Goal: Transaction & Acquisition: Purchase product/service

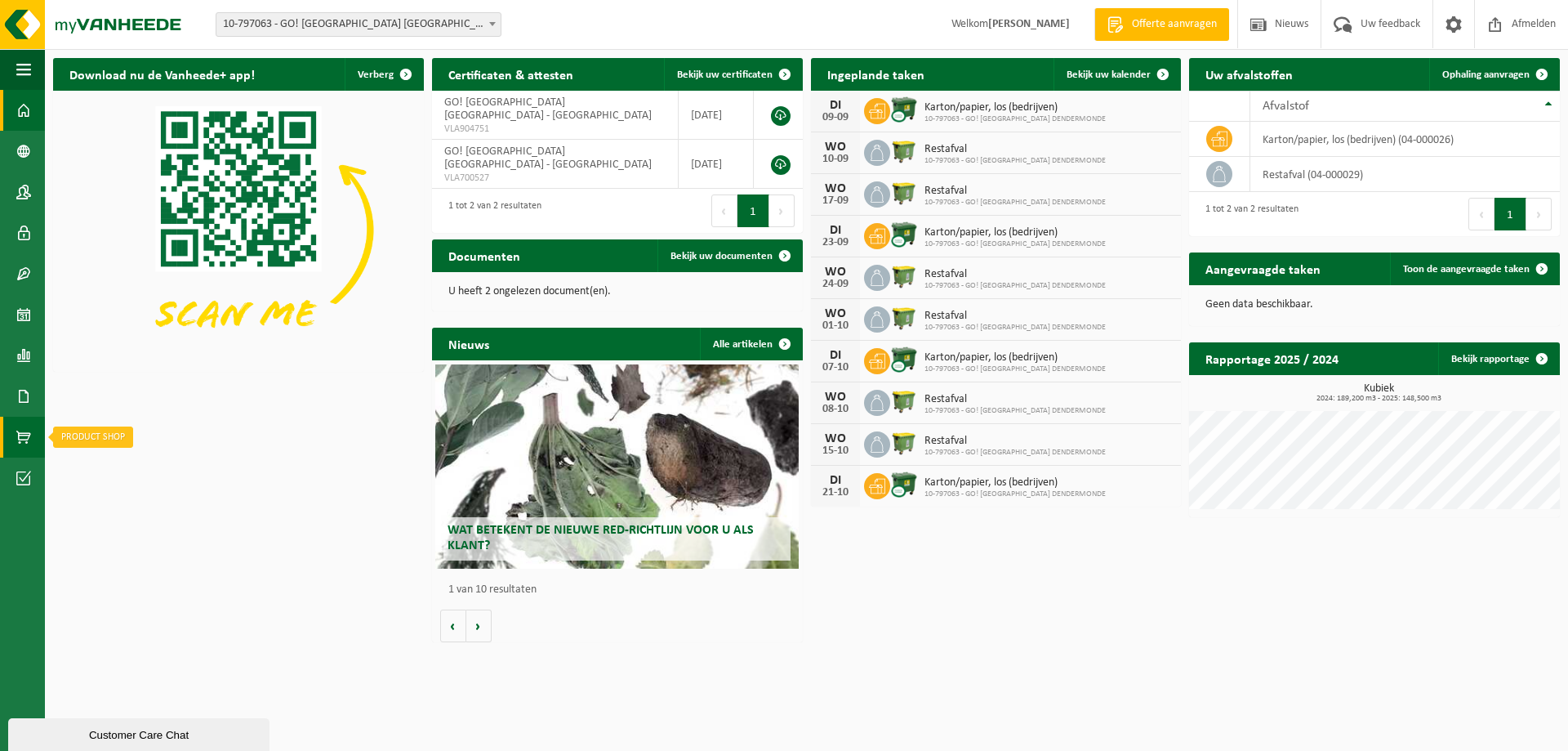
click at [23, 433] on span at bounding box center [24, 436] width 15 height 41
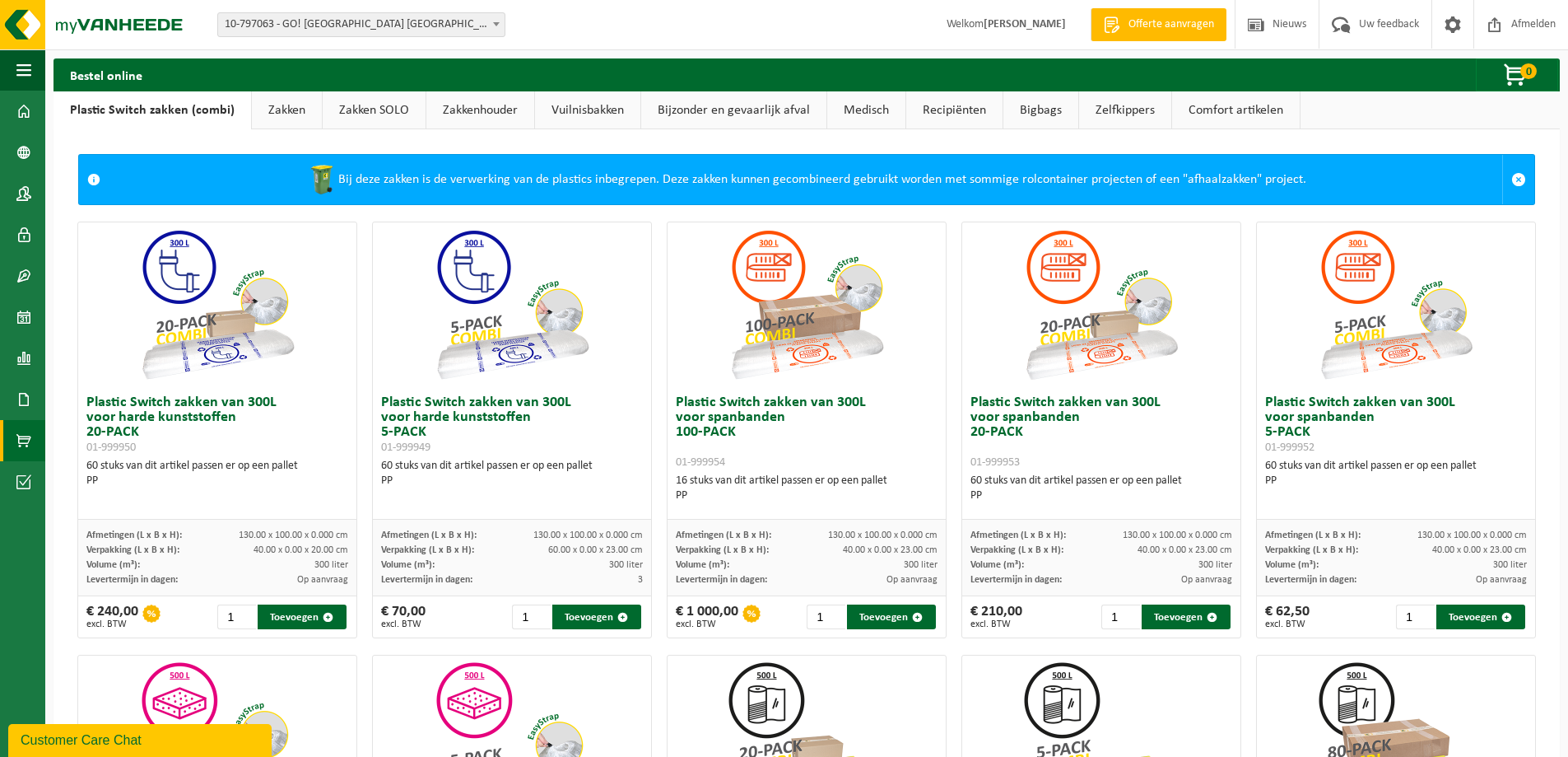
click at [275, 109] on link "Zakken" at bounding box center [287, 110] width 70 height 38
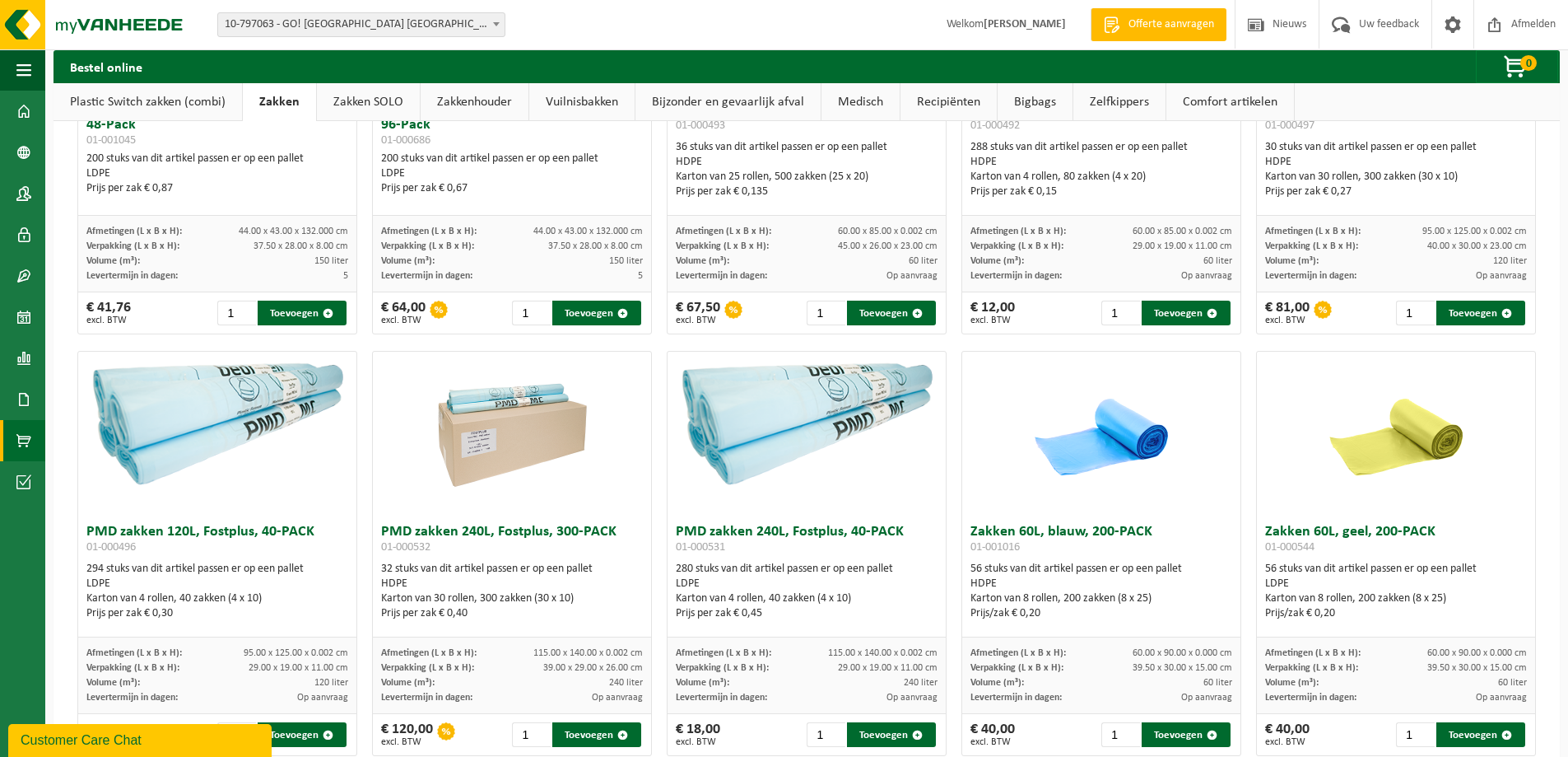
scroll to position [1114, 0]
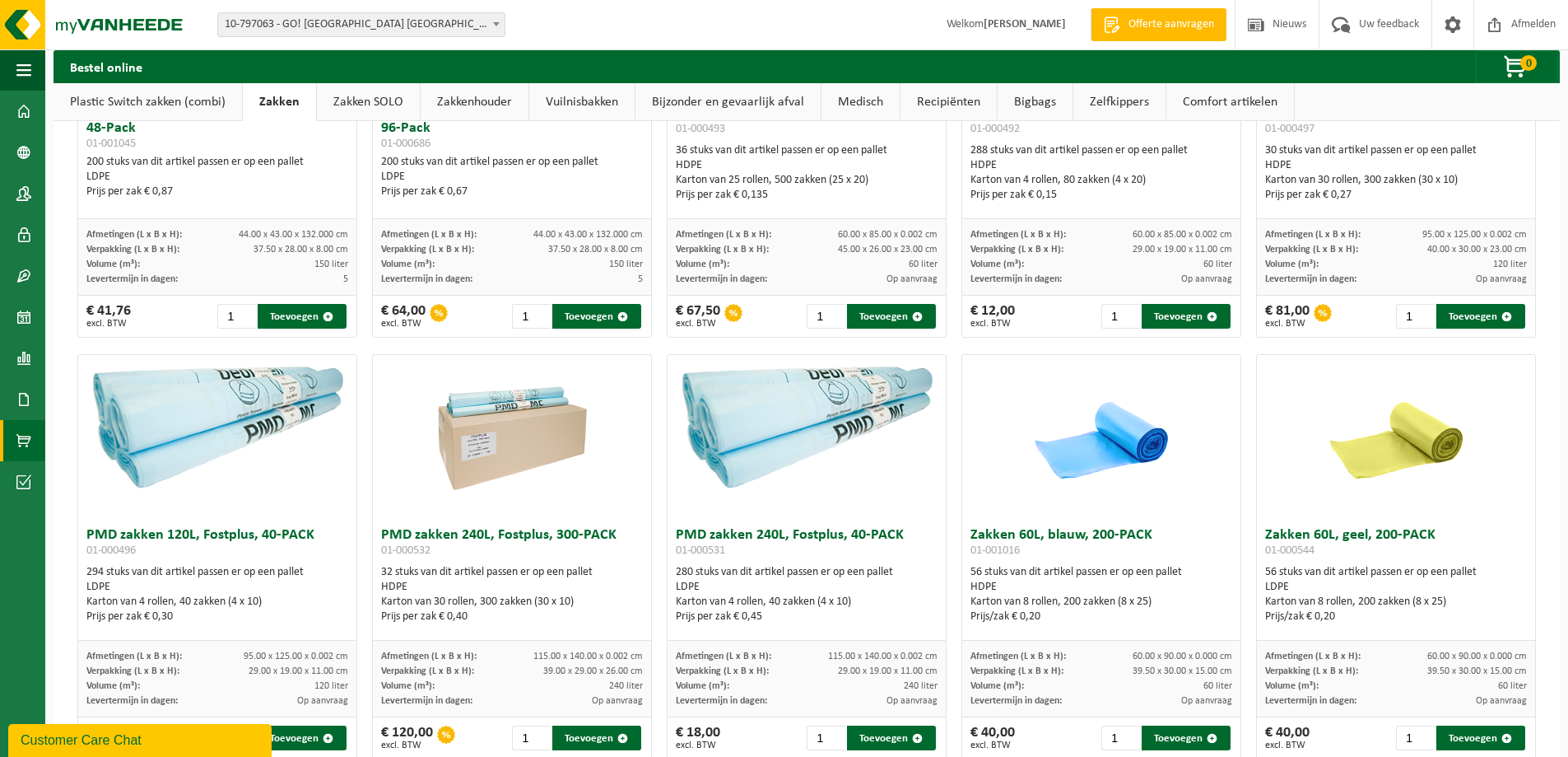
click at [362, 100] on link "Zakken SOLO" at bounding box center [368, 102] width 103 height 38
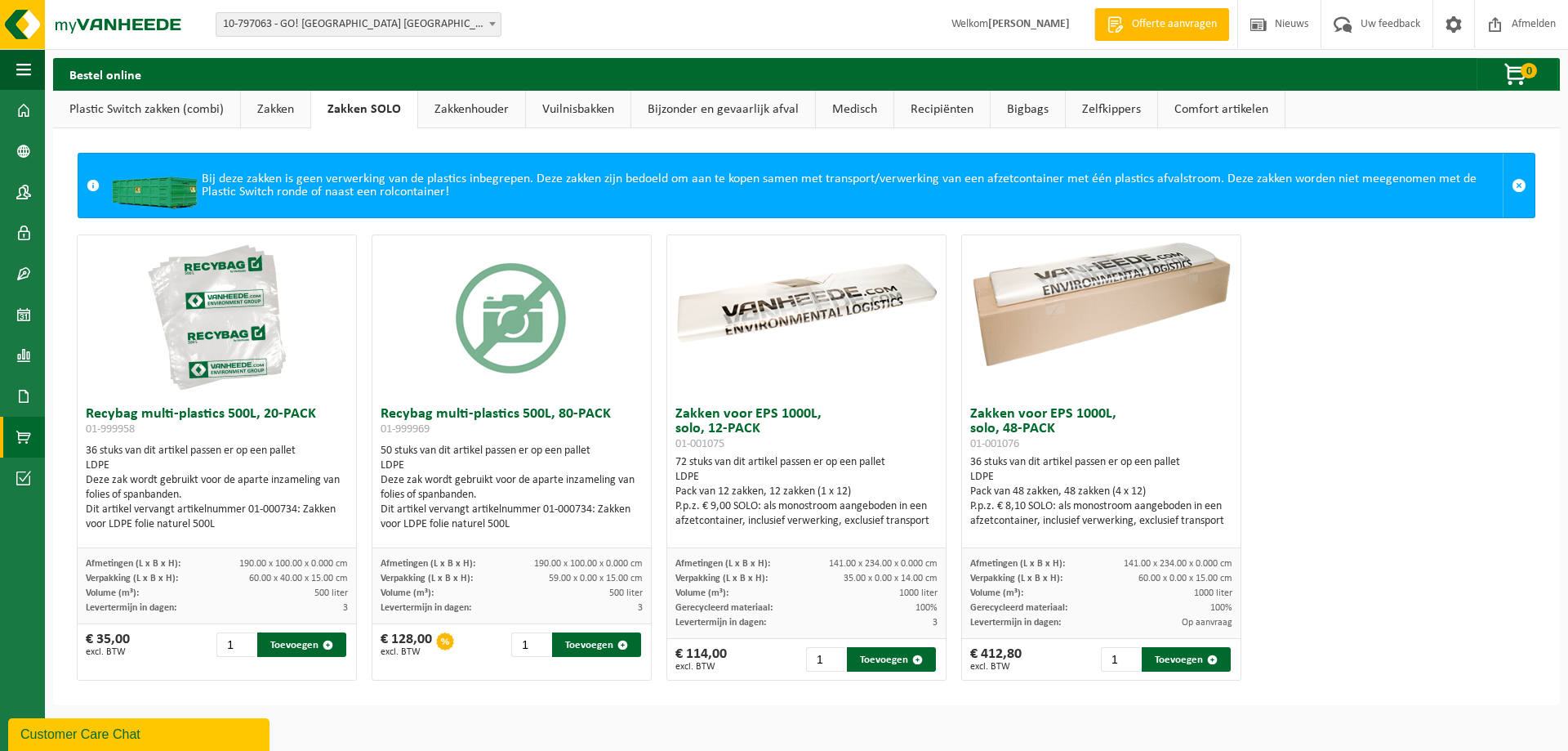
click at [137, 112] on link "Plastic Switch zakken (combi)" at bounding box center [147, 109] width 187 height 38
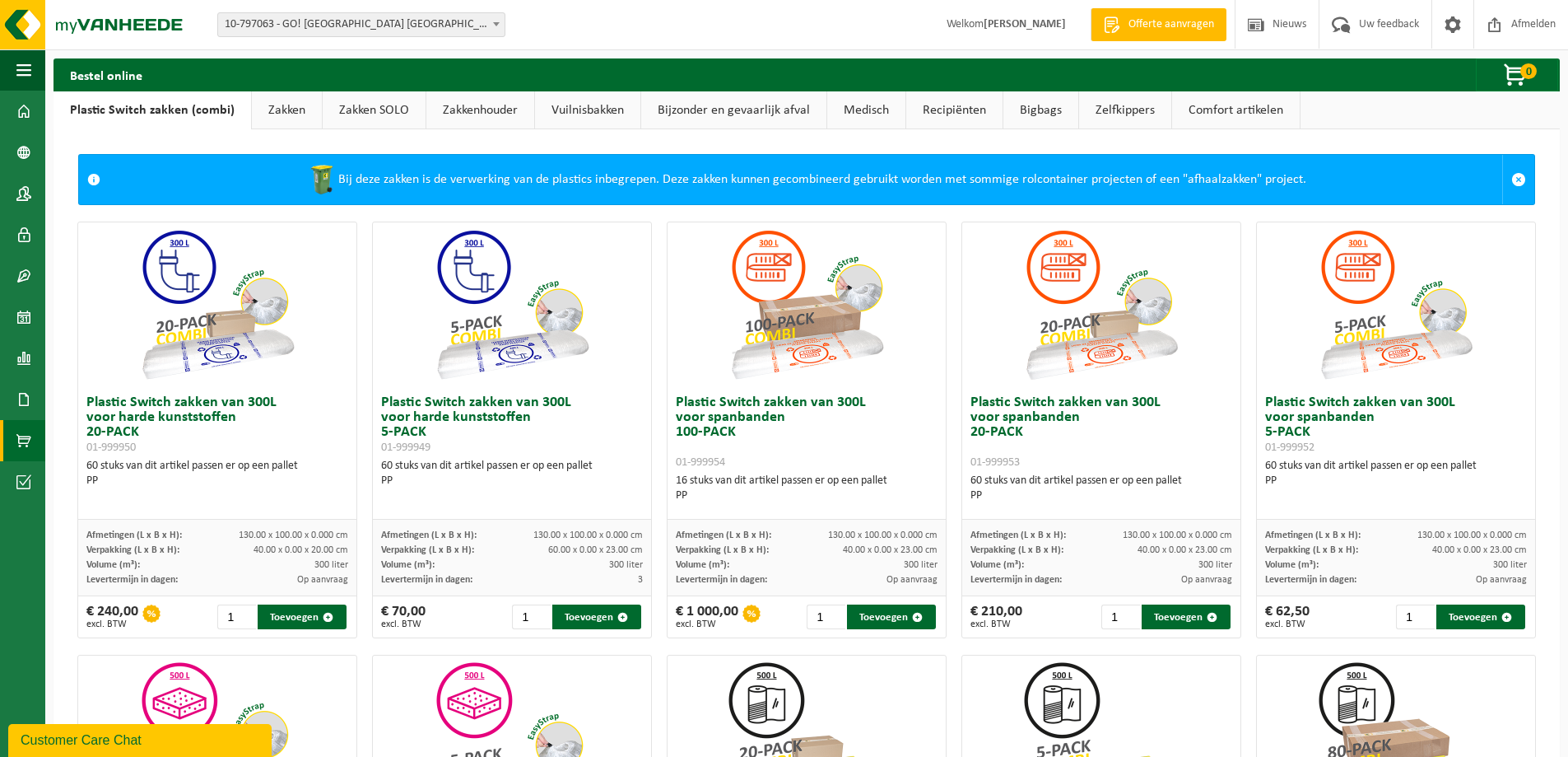
click at [502, 113] on link "Zakkenhouder" at bounding box center [480, 110] width 108 height 38
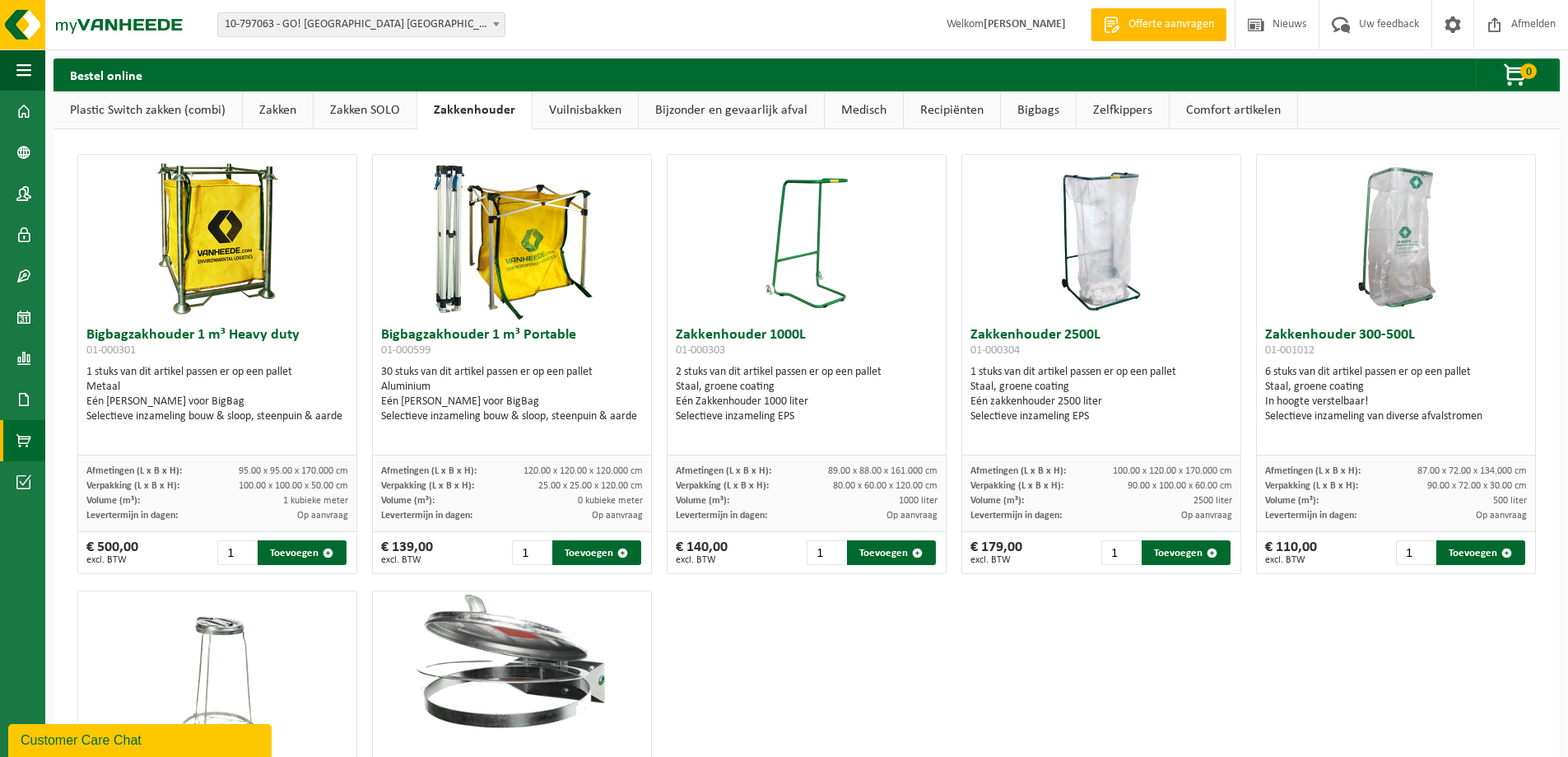
click at [599, 108] on link "Vuilnisbakken" at bounding box center [584, 110] width 105 height 38
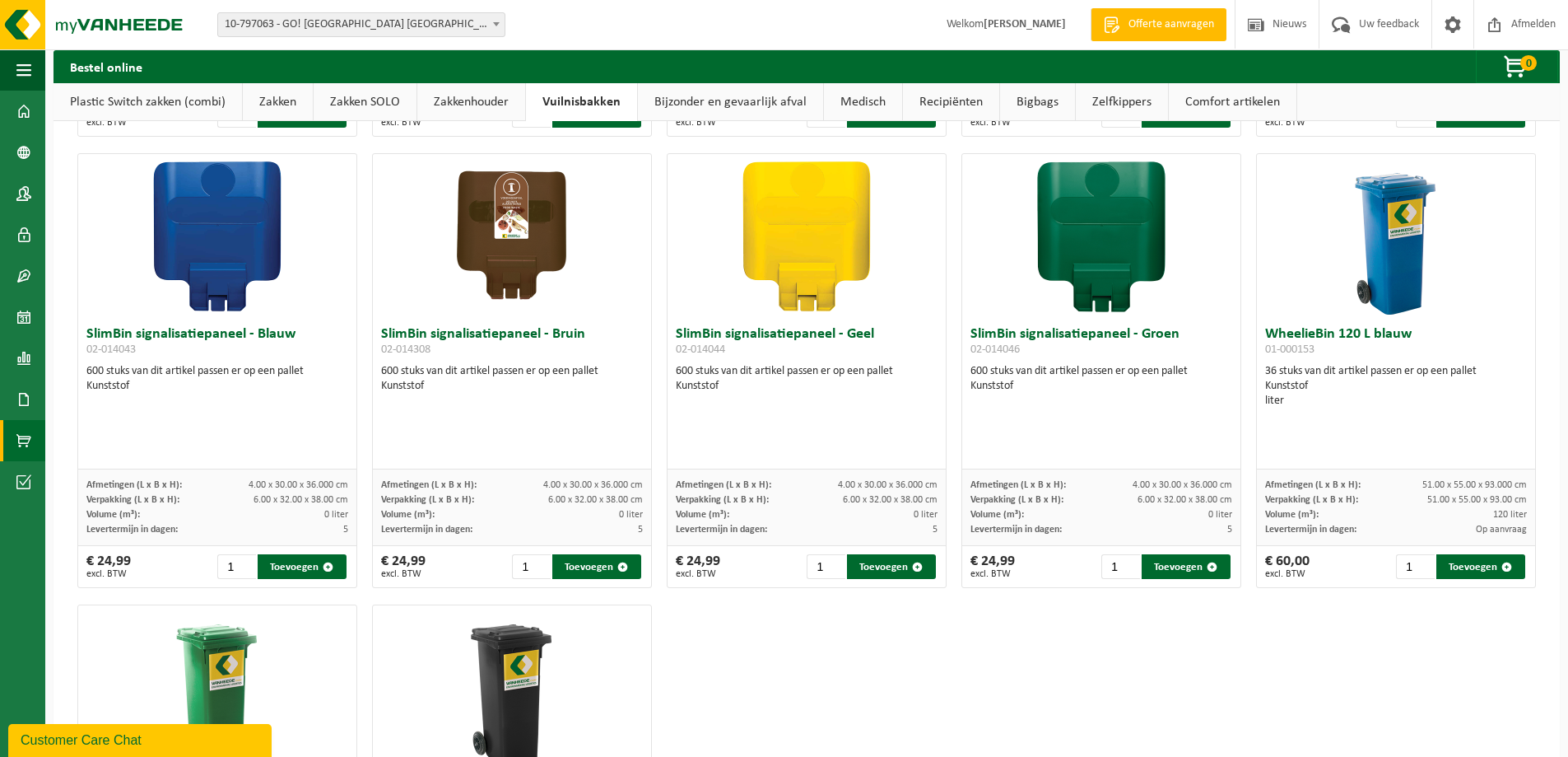
scroll to position [1819, 0]
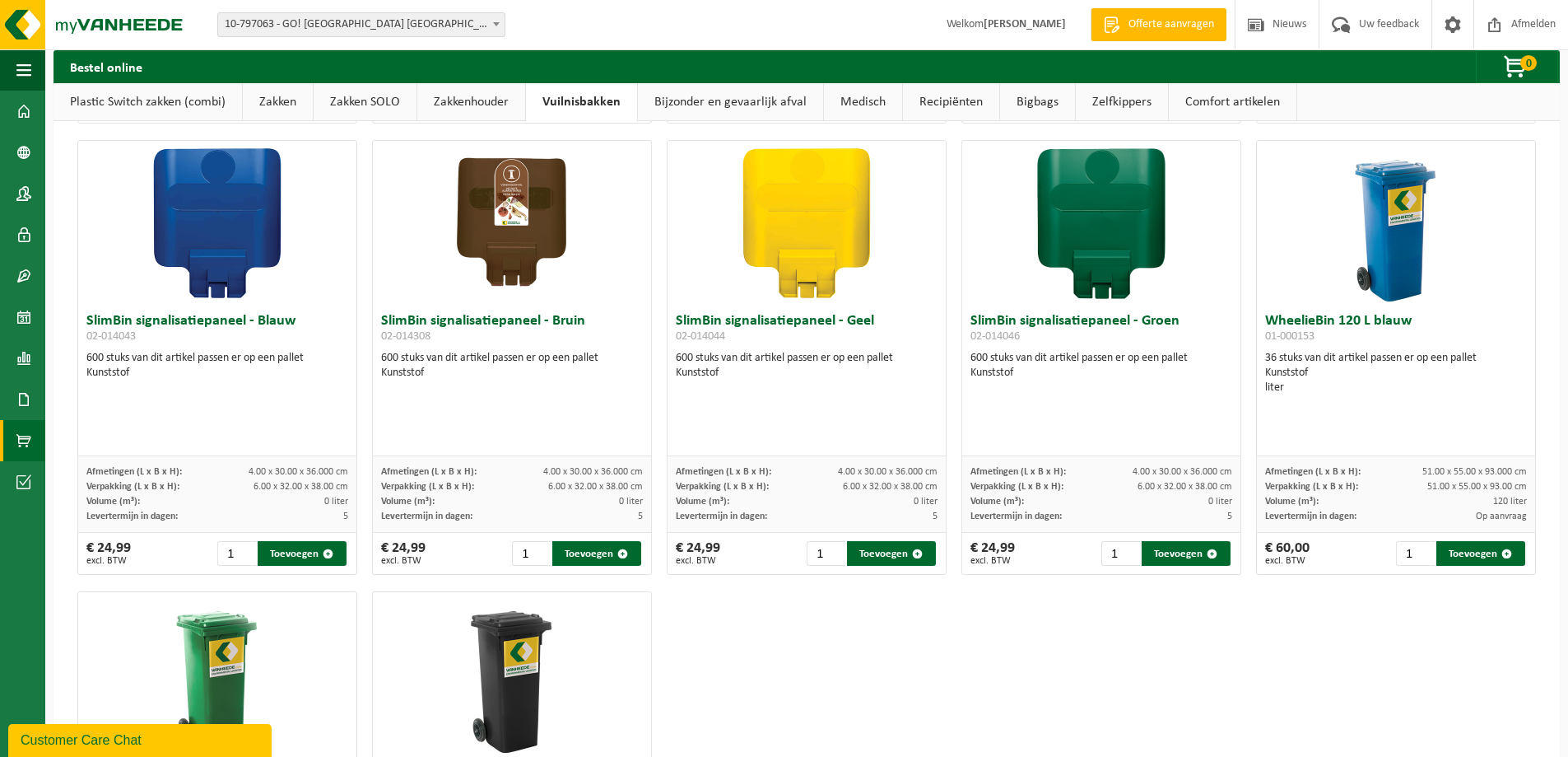
click at [1390, 232] on img at bounding box center [1396, 223] width 165 height 165
click at [1352, 316] on h3 "WheelieBin 120 L blauw 01-000153" at bounding box center [1396, 330] width 261 height 33
click at [1310, 321] on h3 "WheelieBin 120 L blauw 01-000153" at bounding box center [1396, 330] width 261 height 33
click at [1278, 416] on div "WheelieBin 120 L blauw 01-000153 36 stuks van dit artikel passen er op een pall…" at bounding box center [1396, 380] width 278 height 151
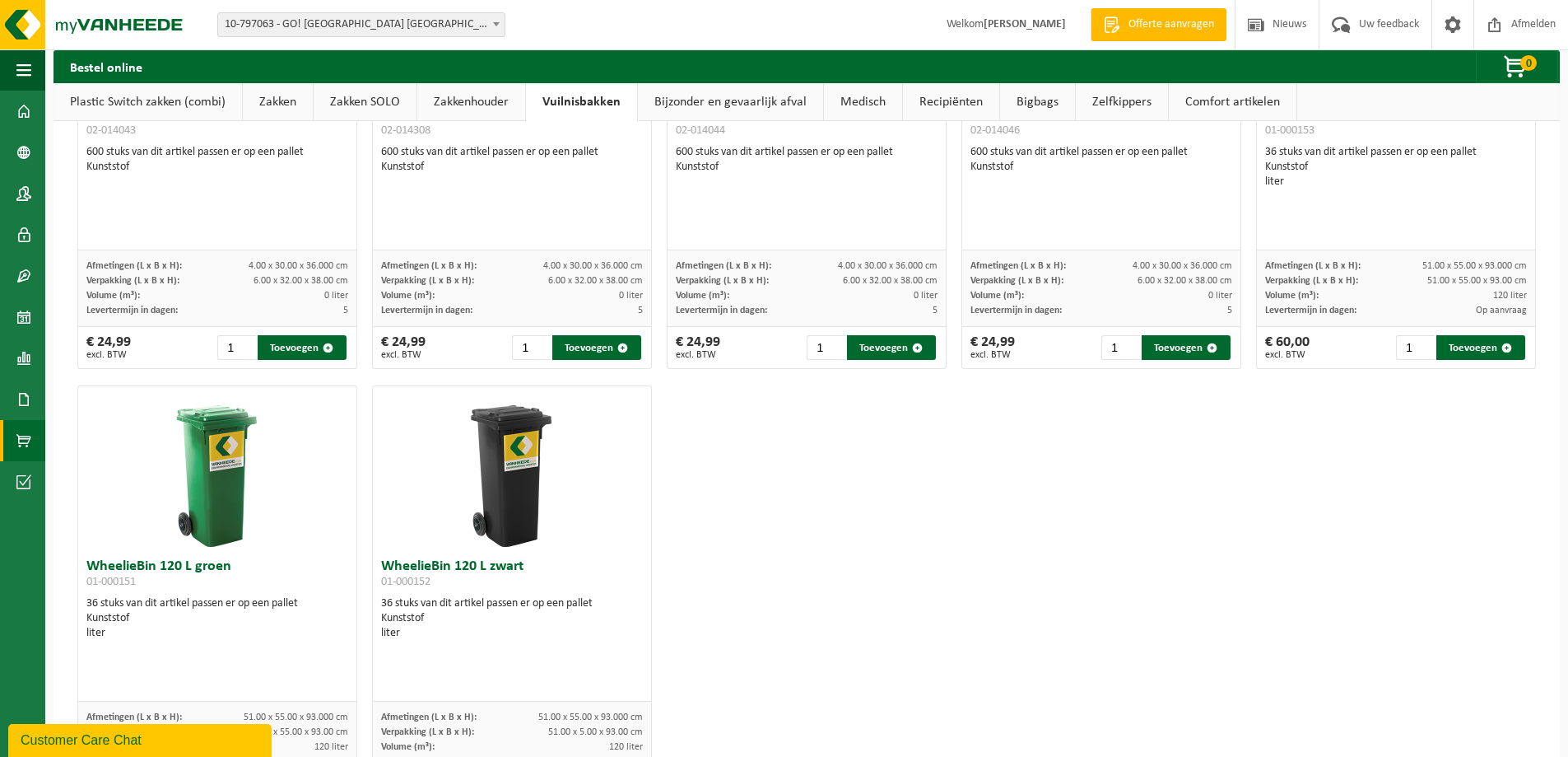
scroll to position [2130, 0]
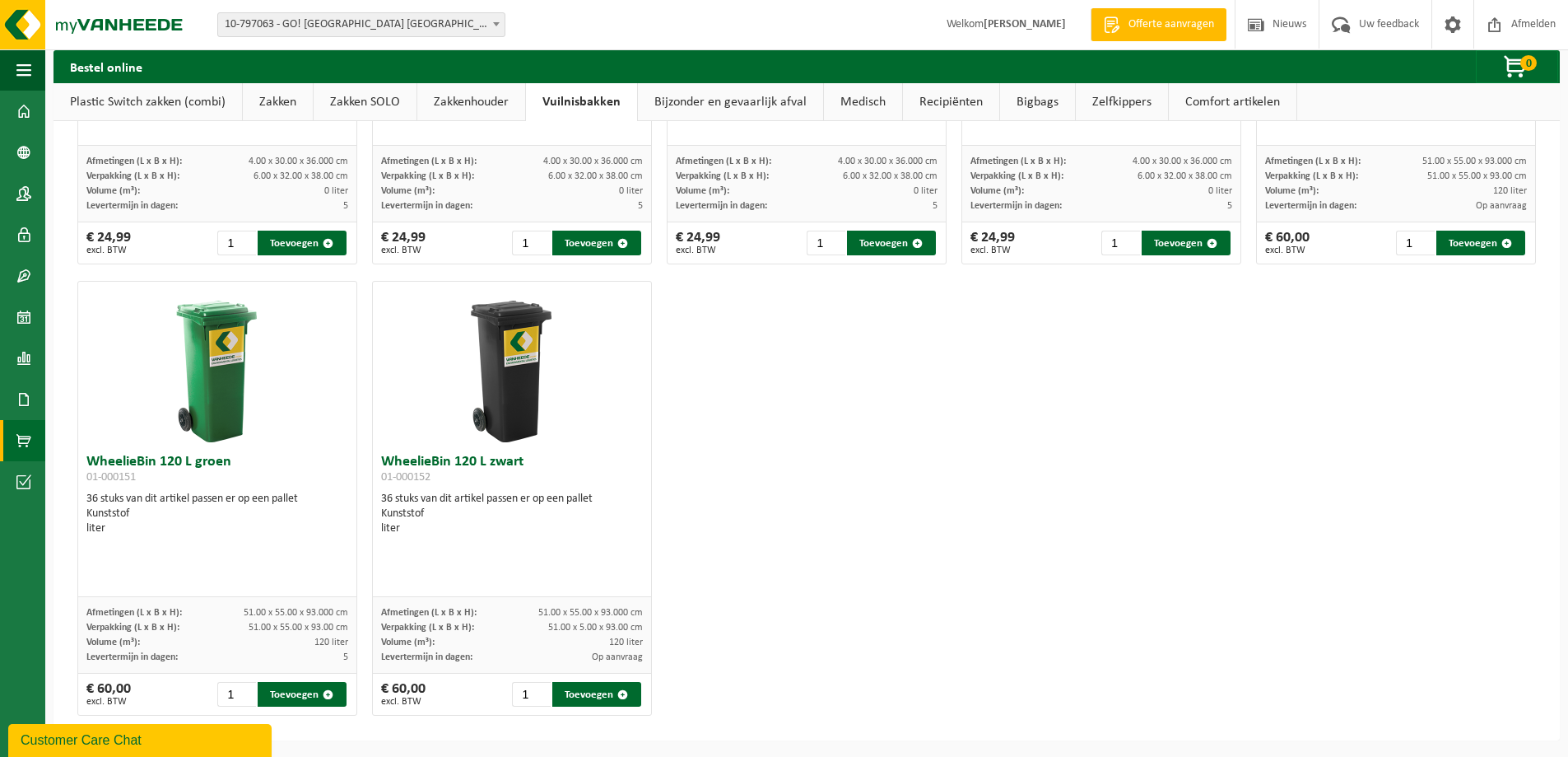
click at [247, 408] on img at bounding box center [218, 364] width 165 height 165
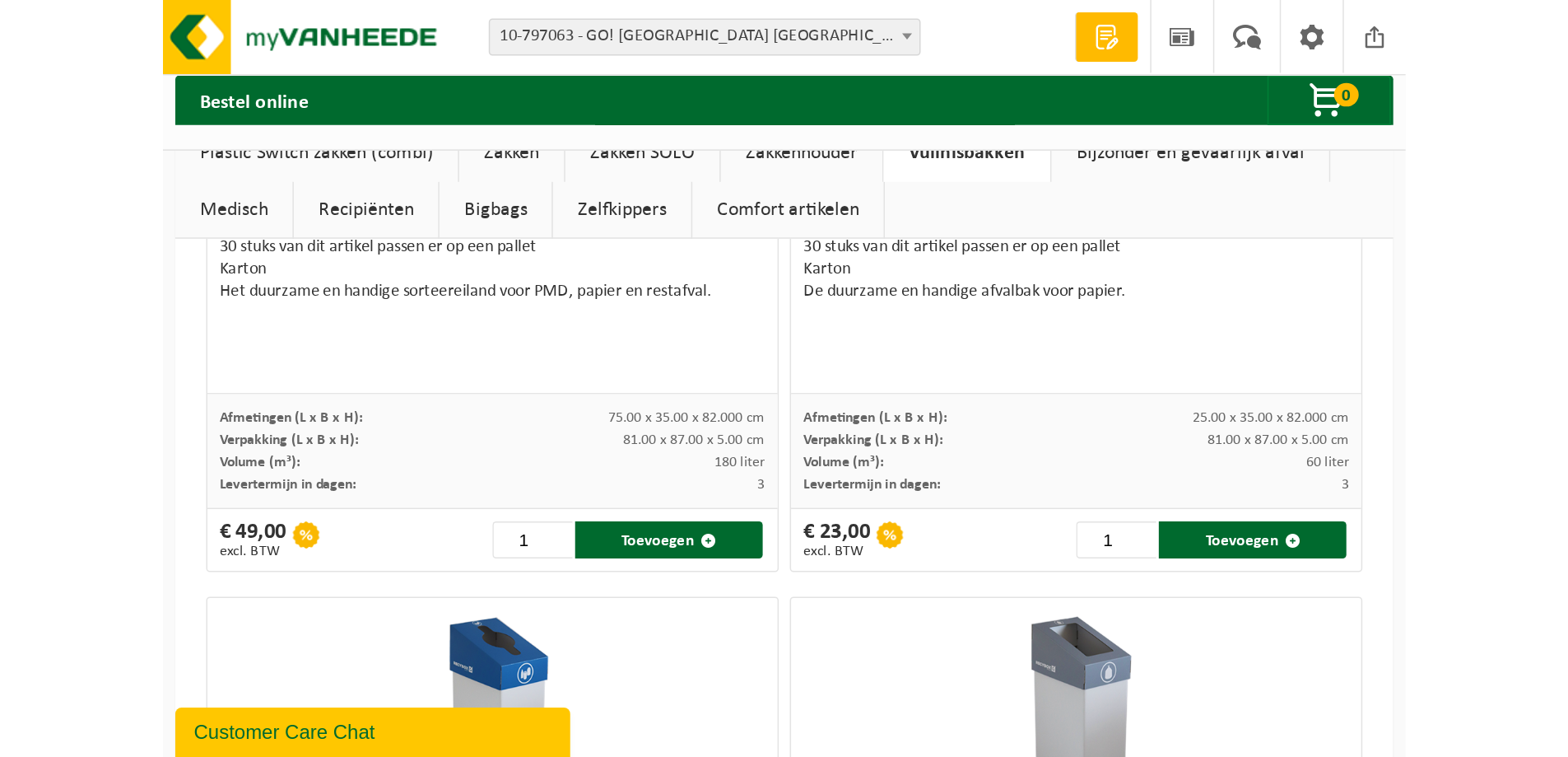
scroll to position [1618, 0]
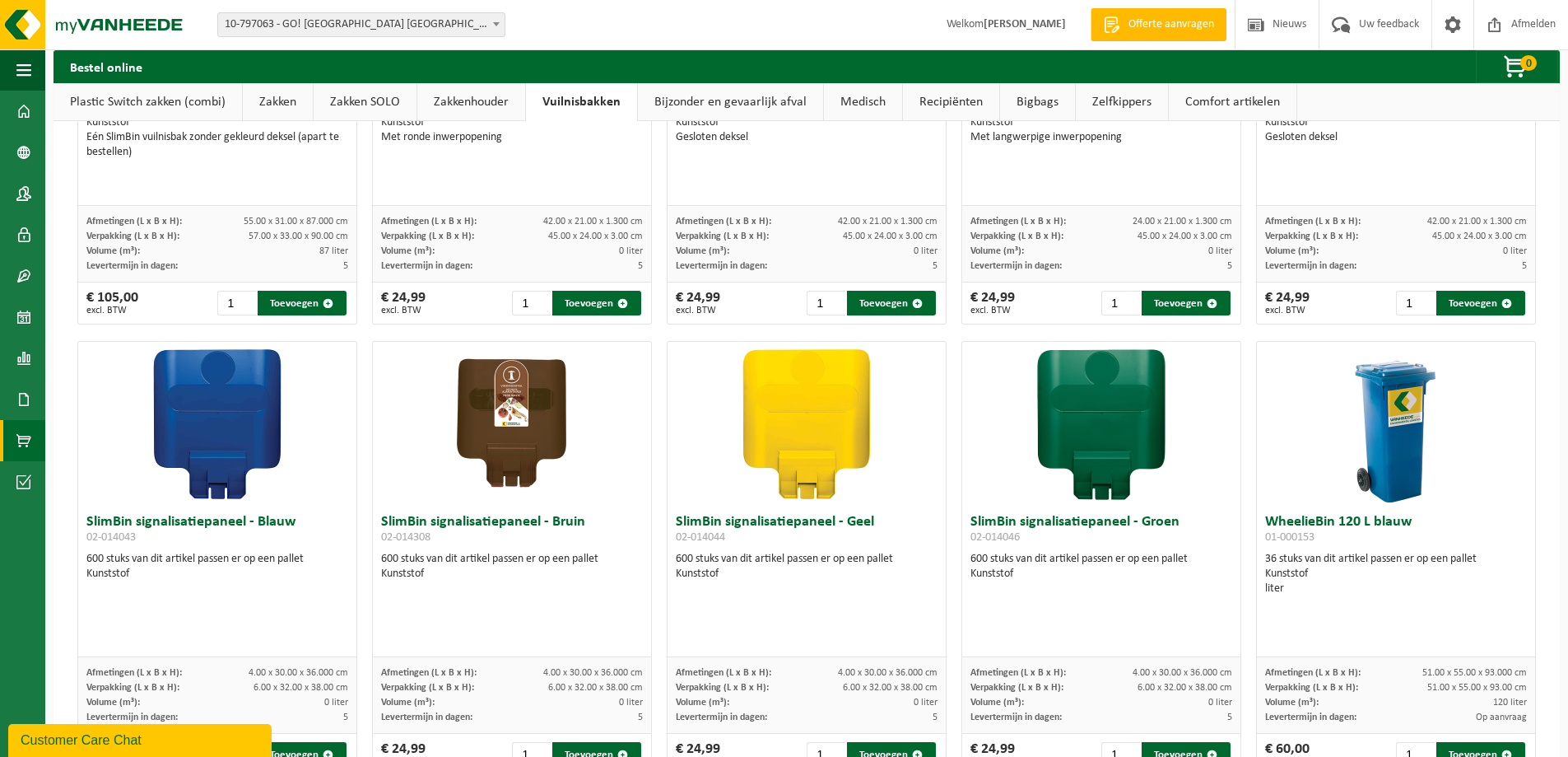
click at [291, 100] on link "Zakken" at bounding box center [277, 102] width 70 height 38
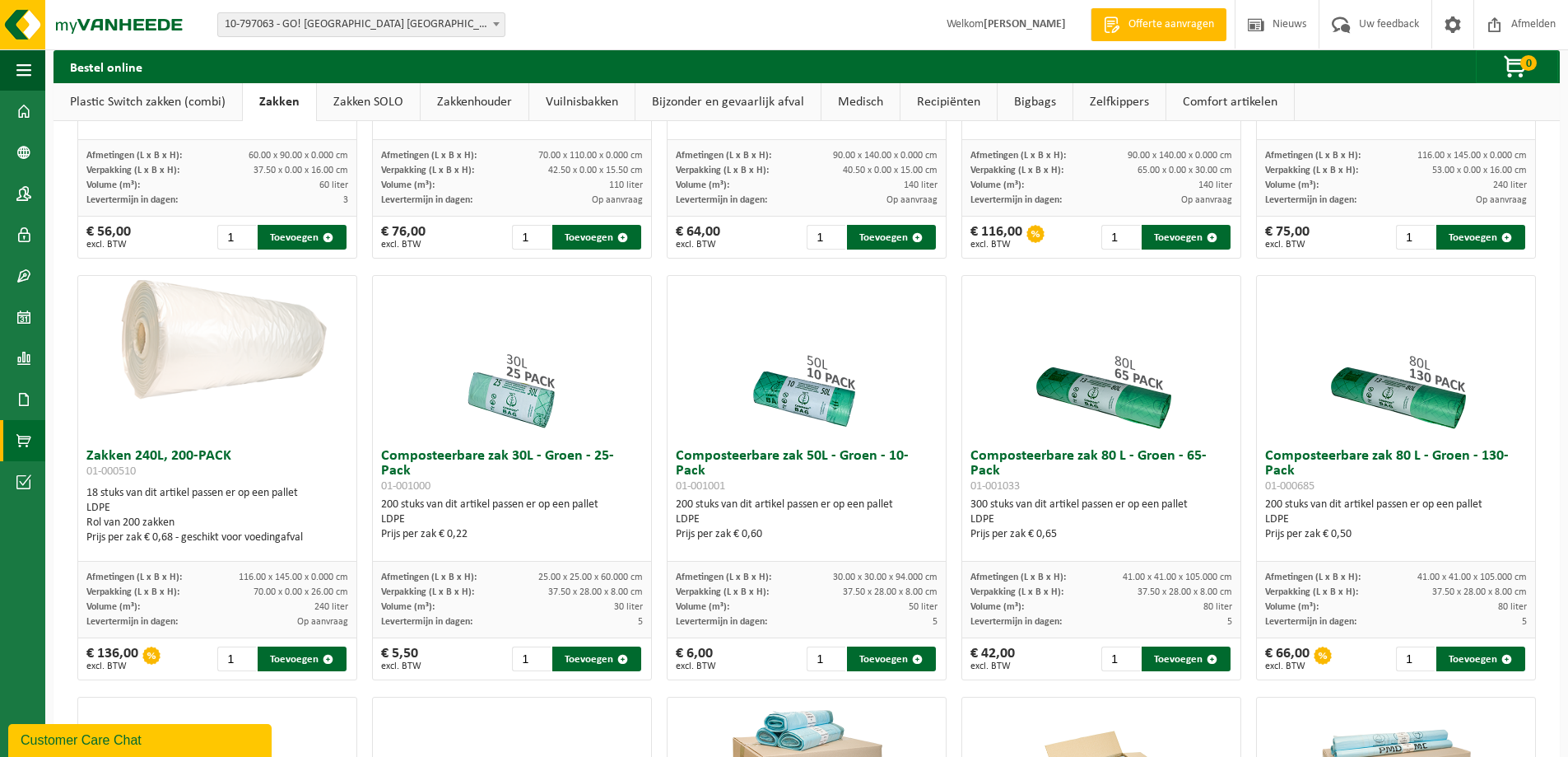
scroll to position [356, 0]
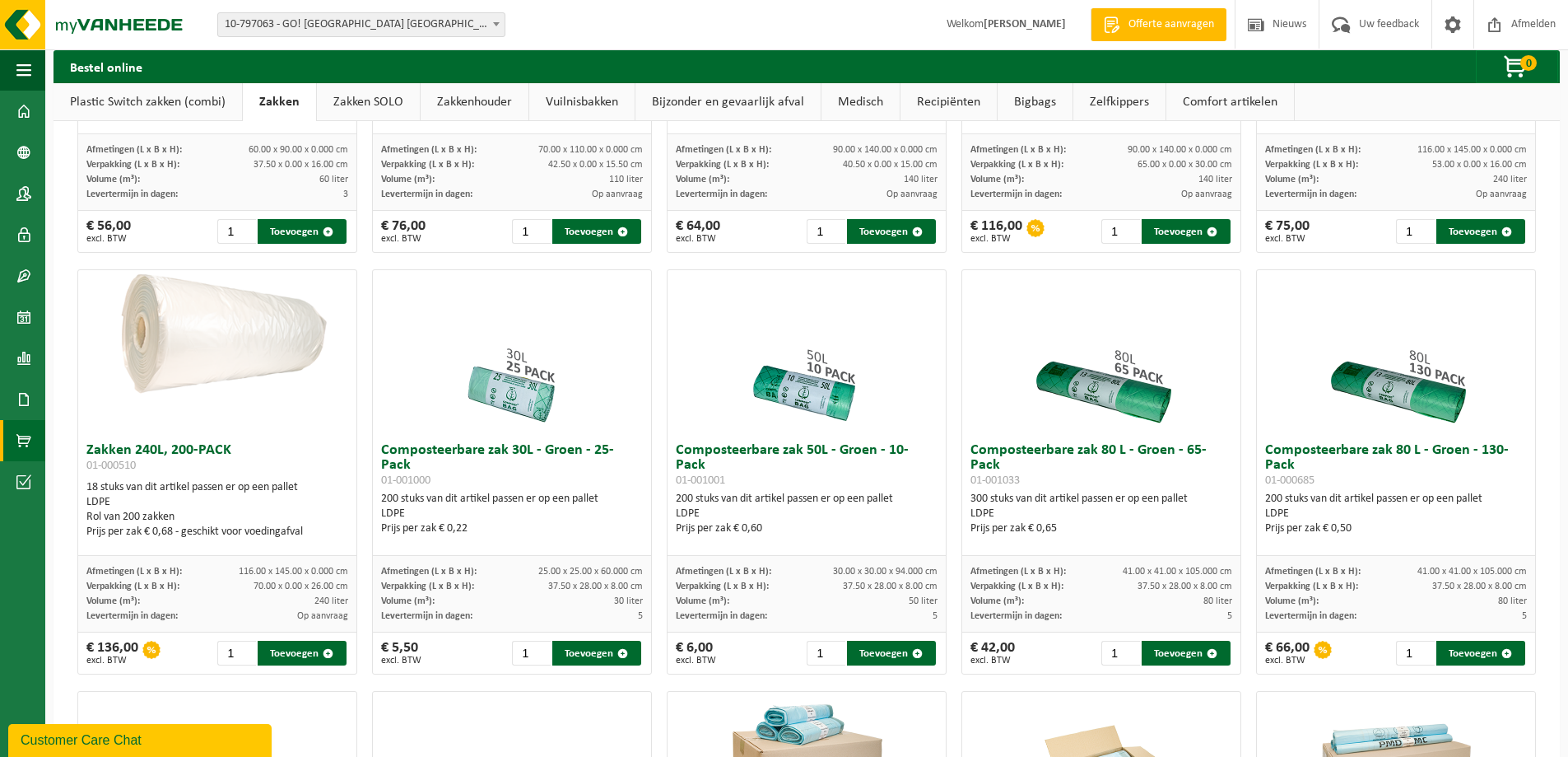
click at [117, 445] on h3 "Zakken 240L, 200-PACK 01-000510" at bounding box center [217, 459] width 261 height 33
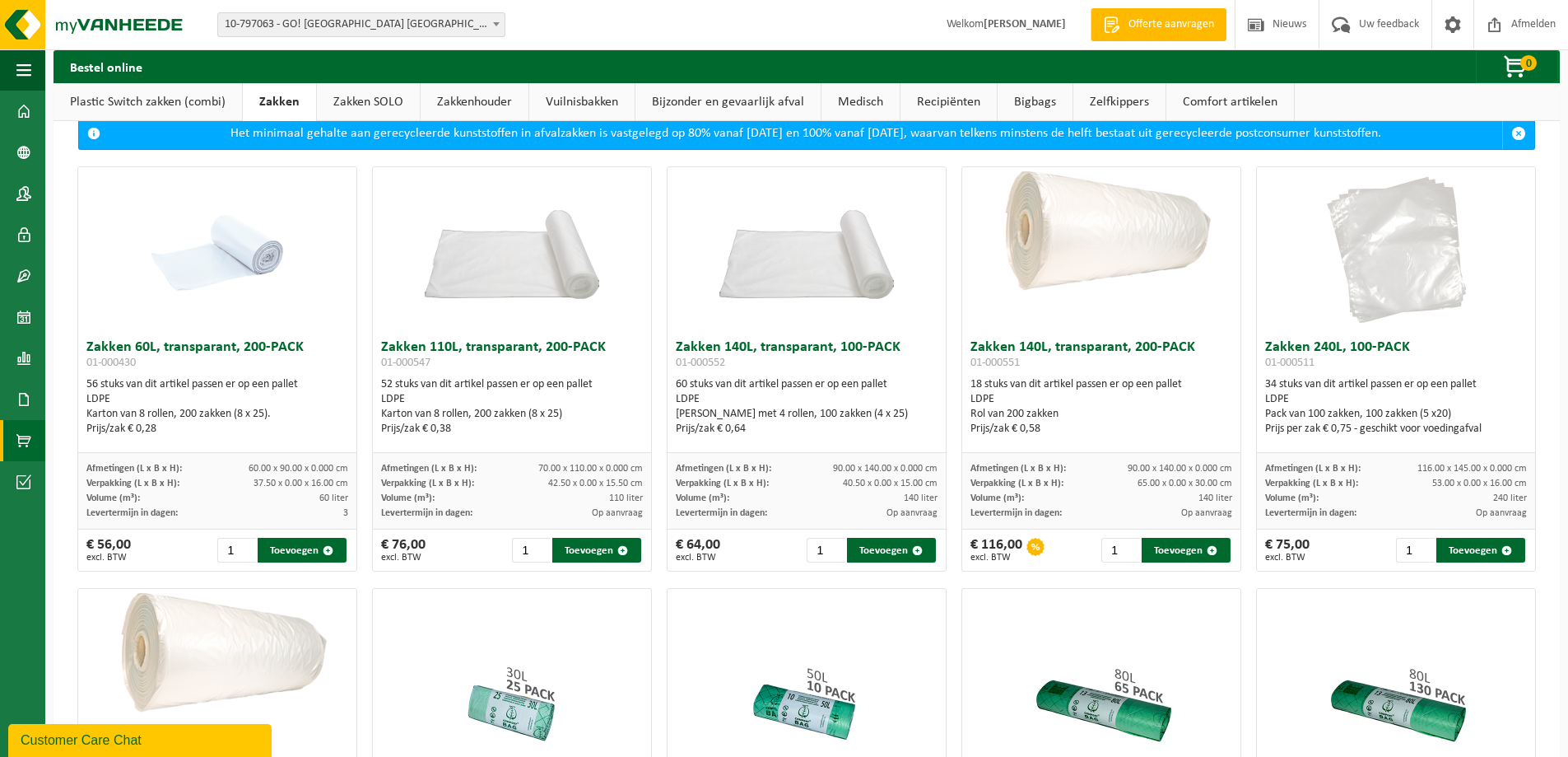
scroll to position [47, 0]
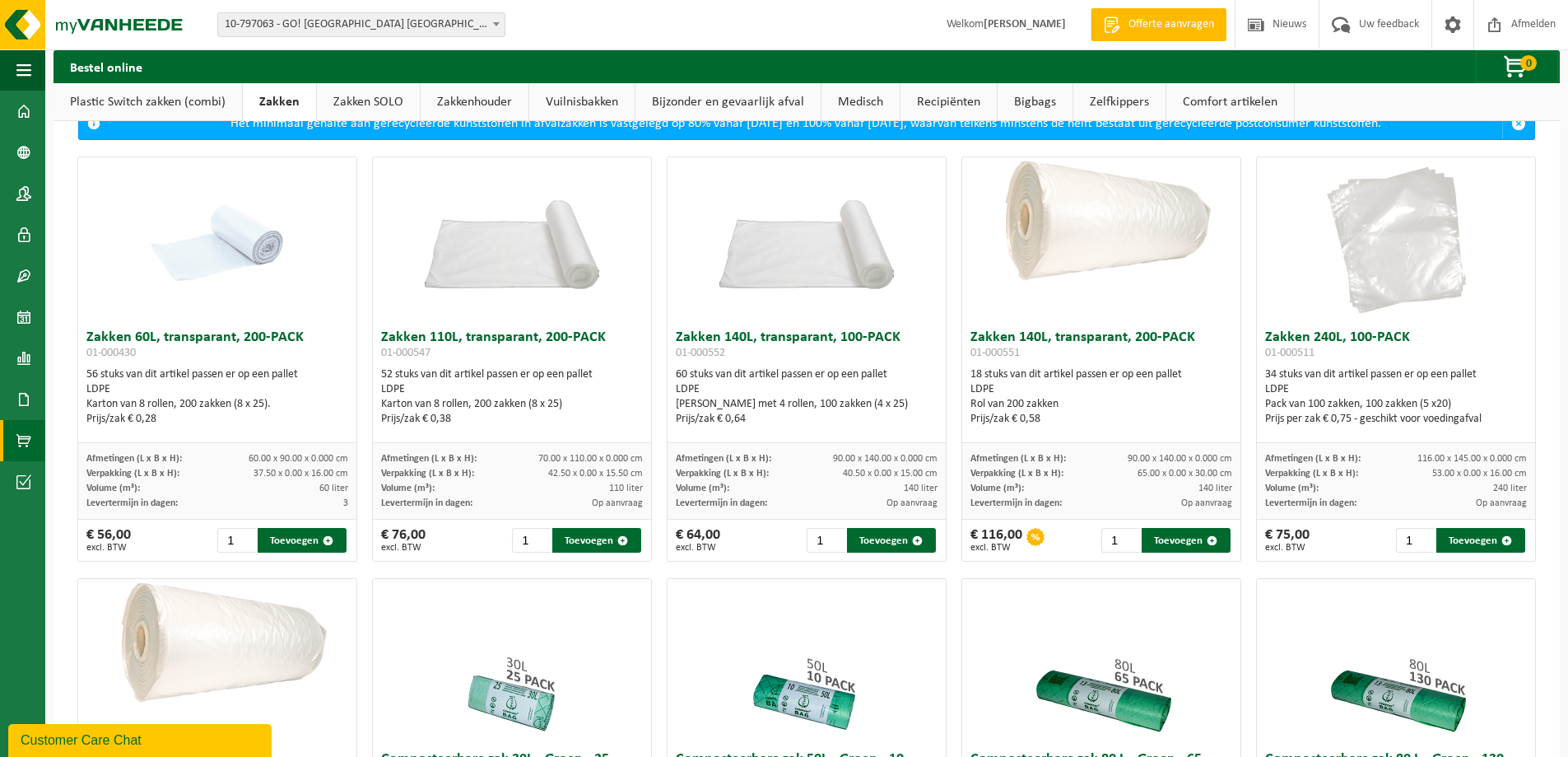
click at [1408, 257] on img at bounding box center [1396, 240] width 165 height 165
click at [1471, 543] on button "Toevoegen" at bounding box center [1481, 540] width 89 height 24
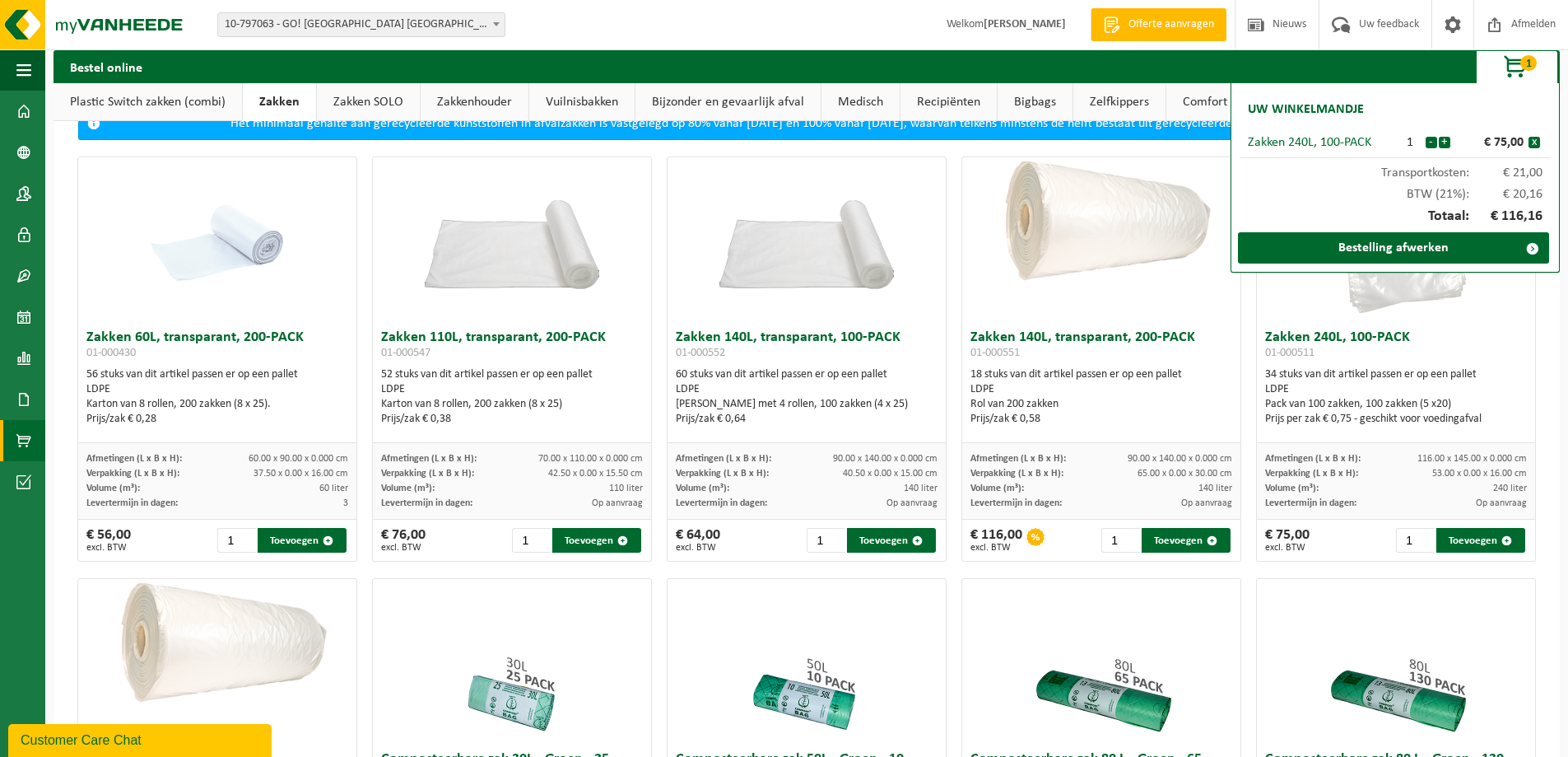
click at [1480, 319] on div at bounding box center [1396, 240] width 278 height 165
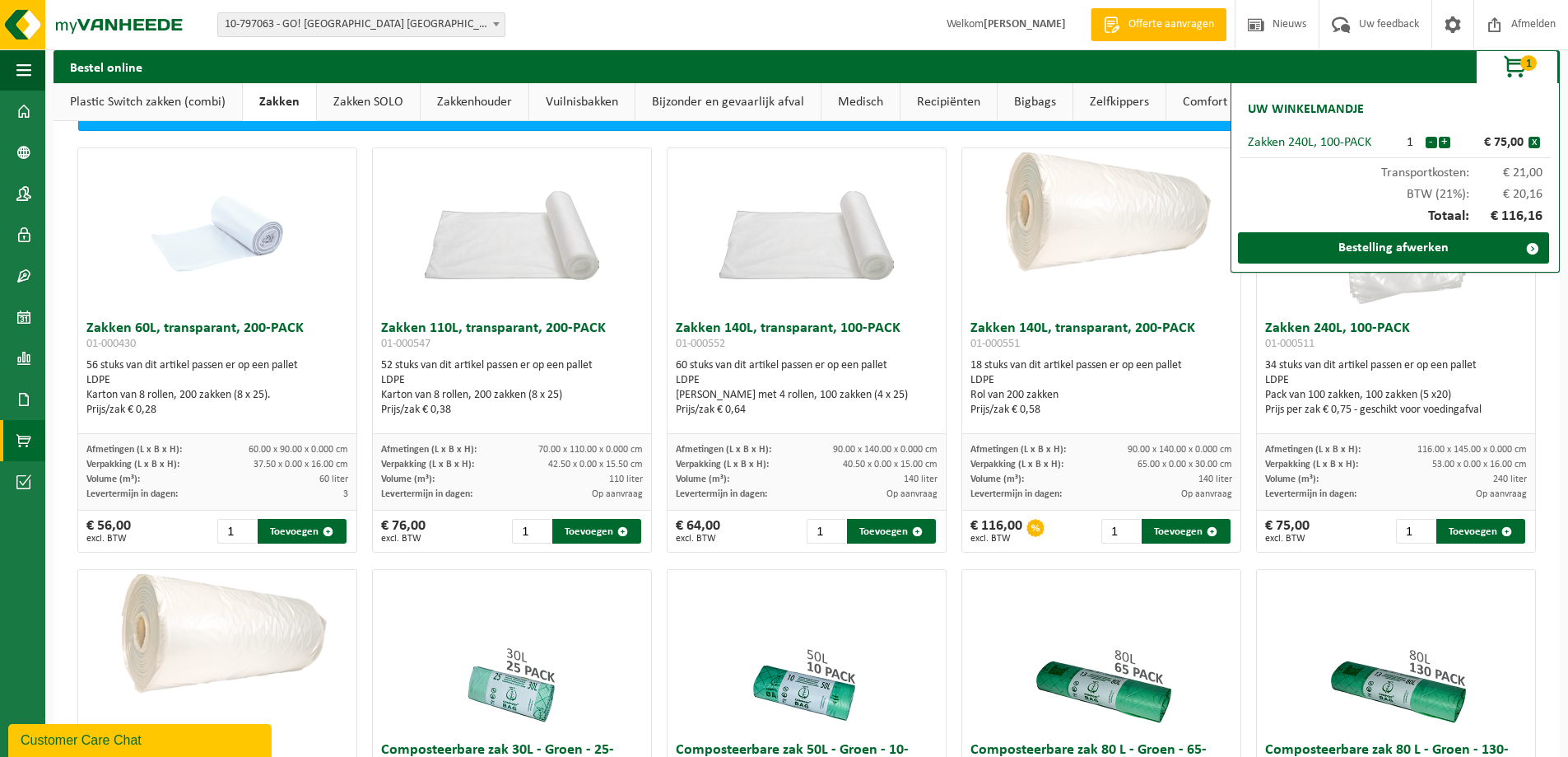
scroll to position [0, 0]
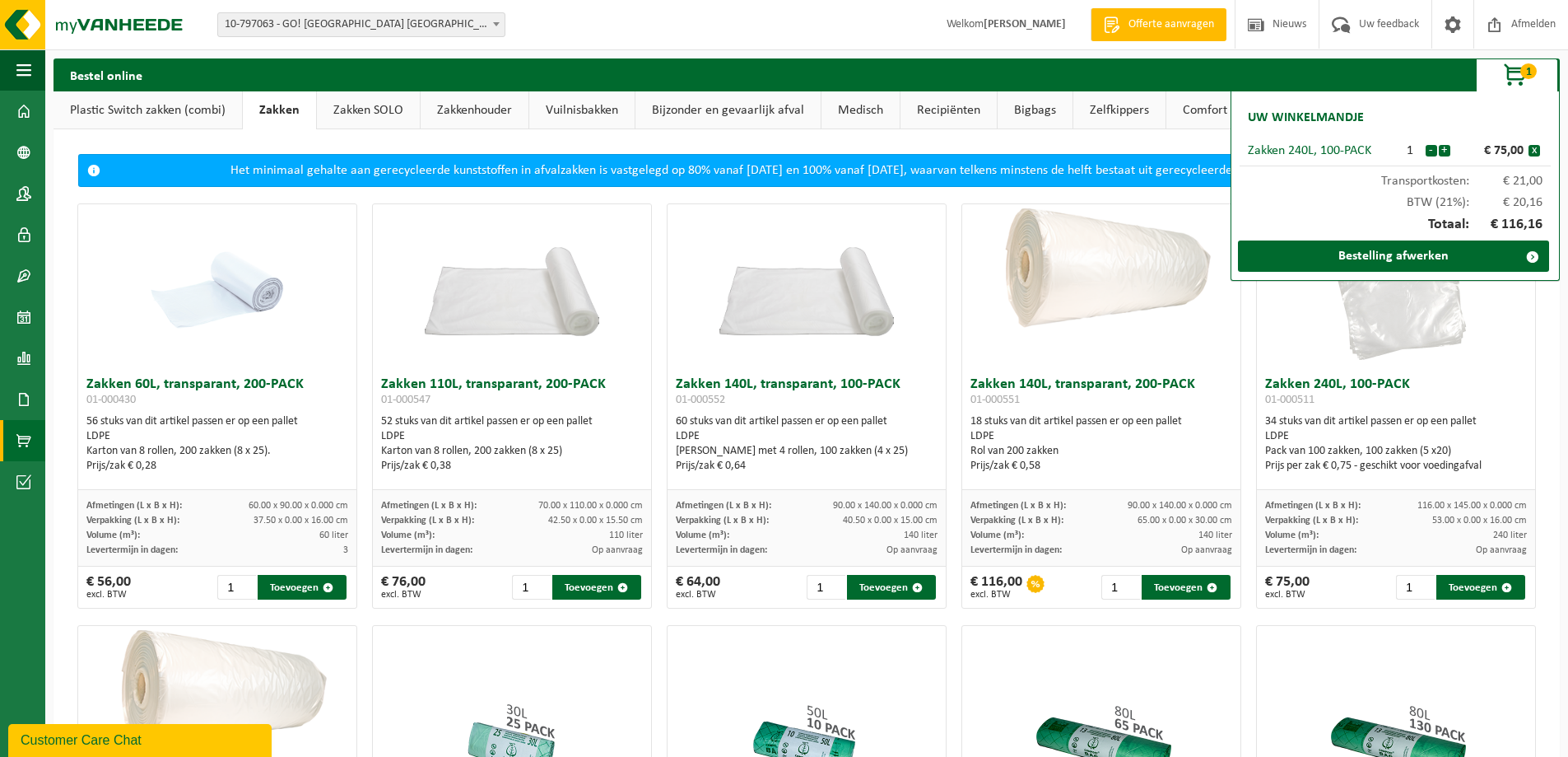
click at [372, 109] on link "Zakken SOLO" at bounding box center [368, 110] width 103 height 38
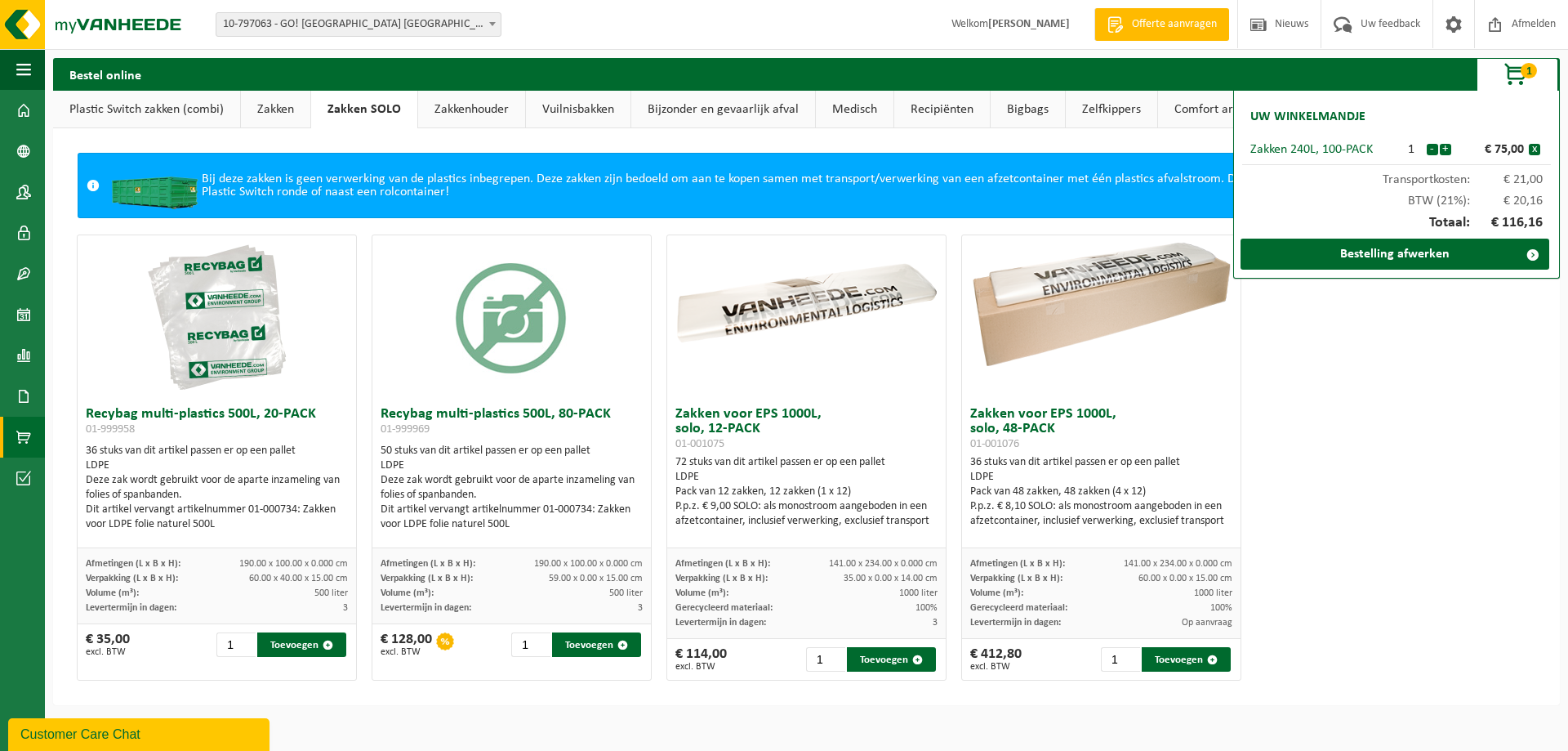
click at [173, 117] on link "Plastic Switch zakken (combi)" at bounding box center [147, 109] width 187 height 38
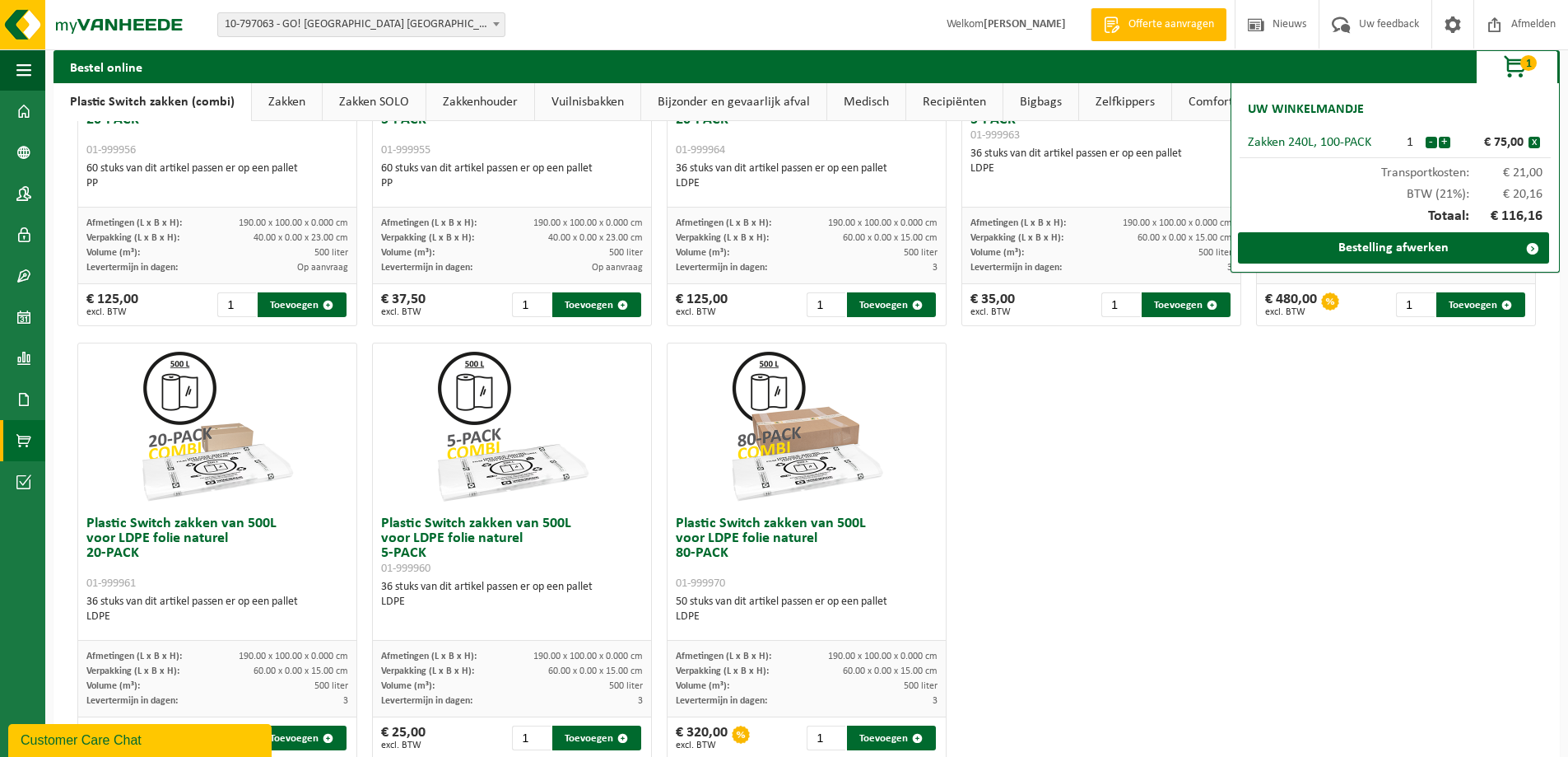
scroll to position [789, 0]
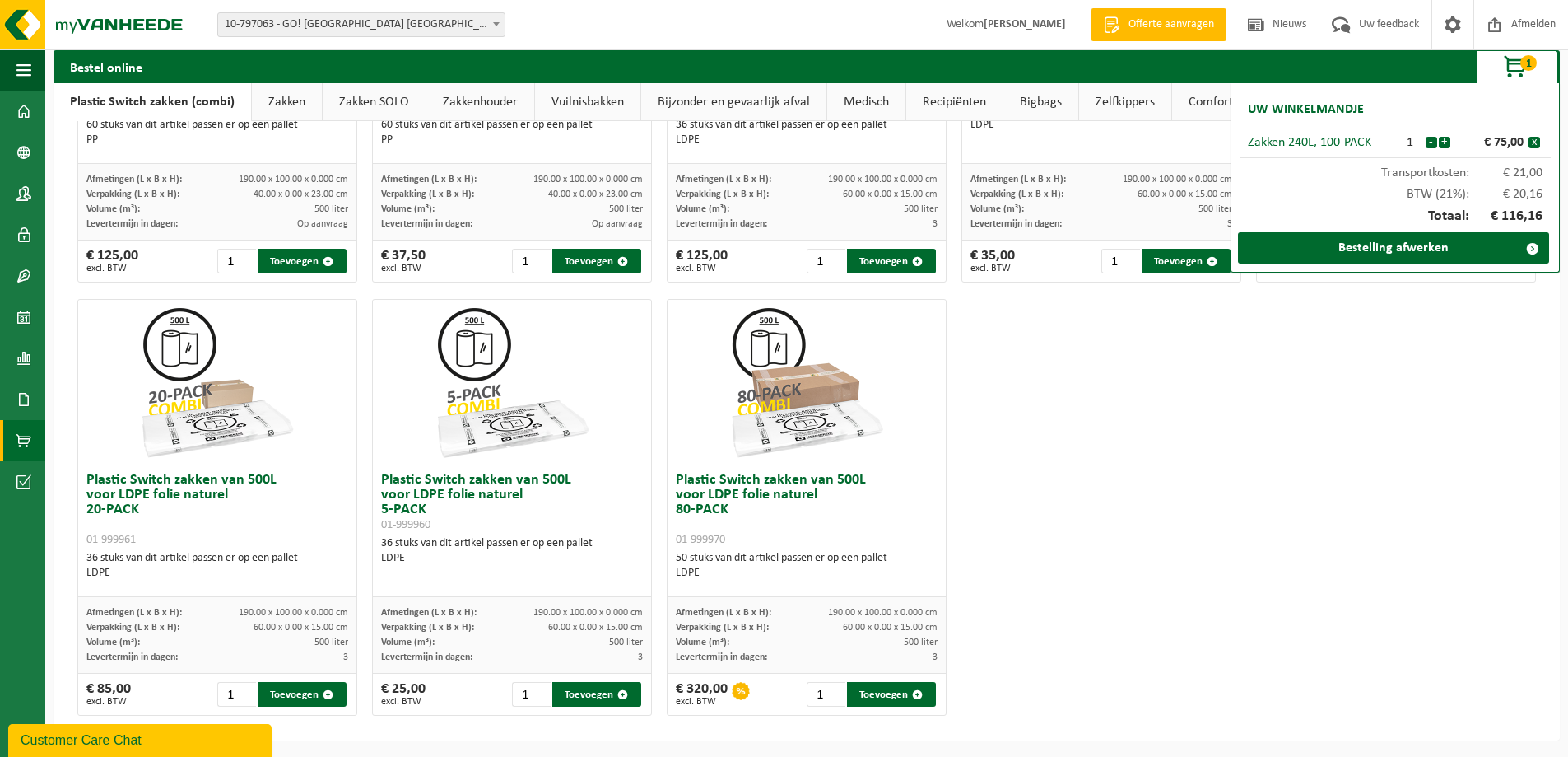
click at [293, 106] on link "Zakken" at bounding box center [287, 102] width 70 height 38
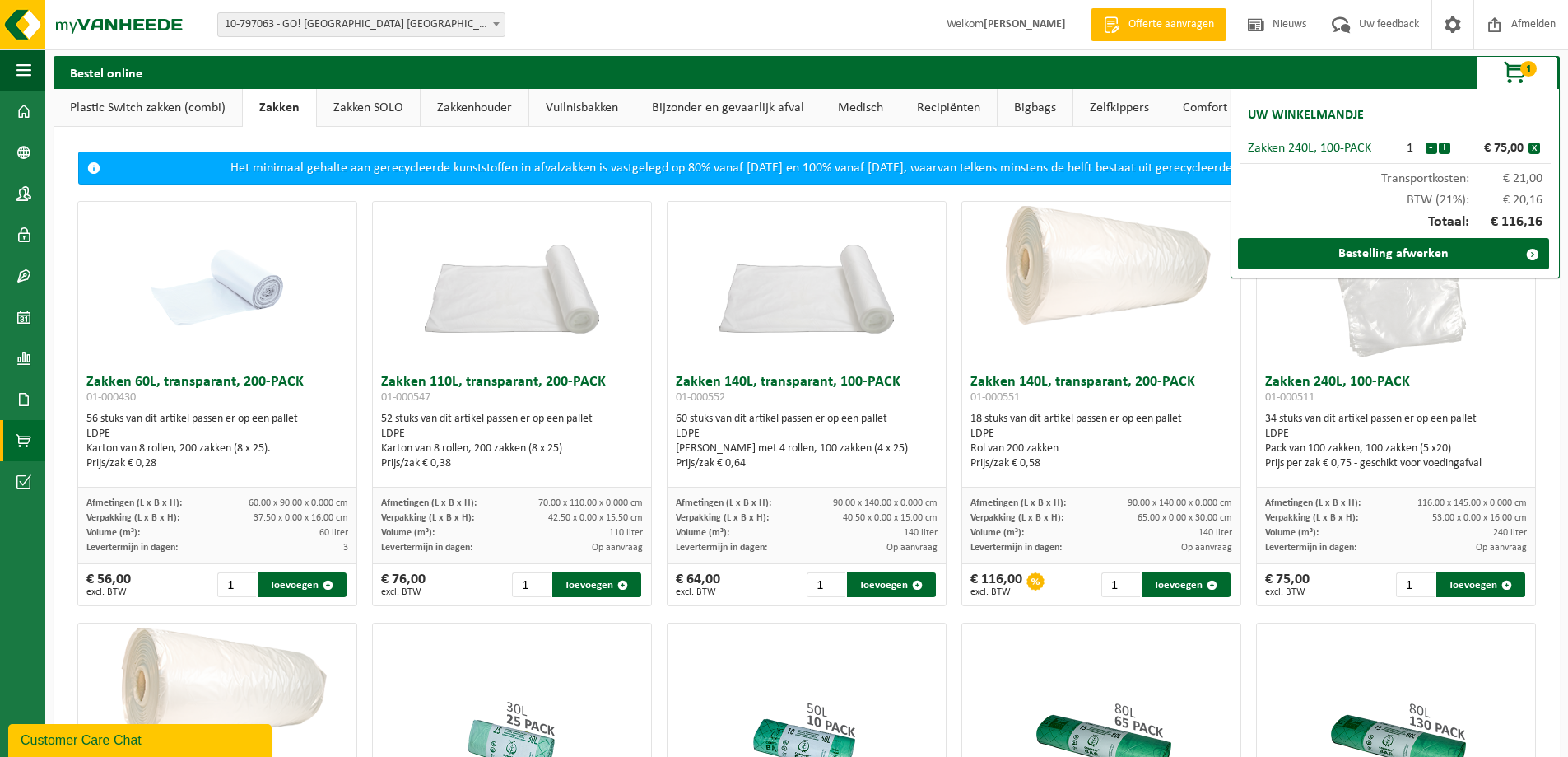
scroll to position [0, 0]
